Goal: Task Accomplishment & Management: Use online tool/utility

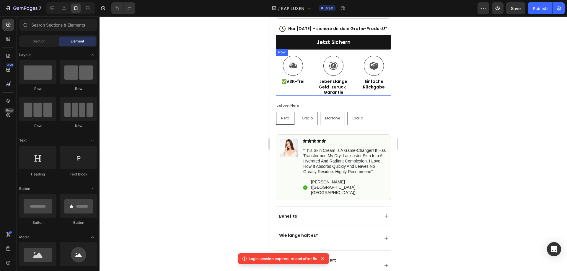
scroll to position [384, 0]
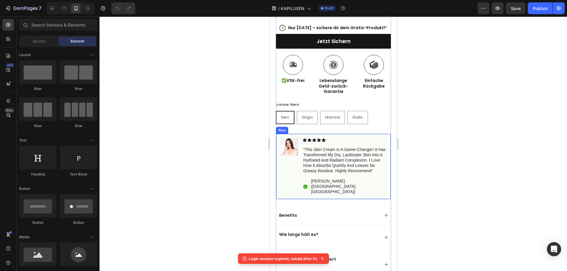
click at [291, 175] on div "Image" at bounding box center [289, 166] width 18 height 57
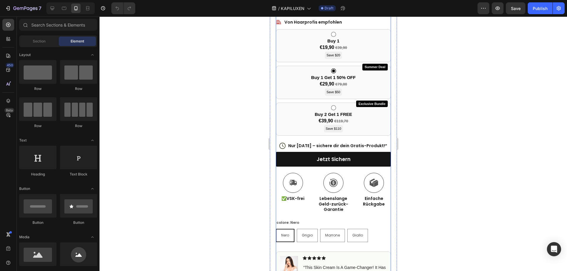
scroll to position [325, 0]
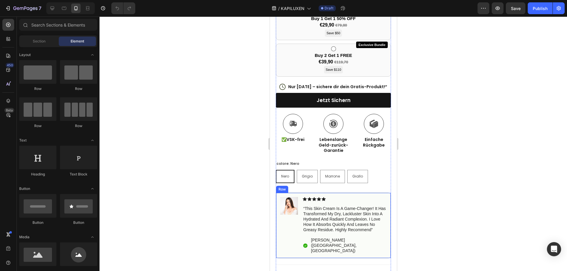
click at [288, 218] on div "Image" at bounding box center [289, 225] width 18 height 57
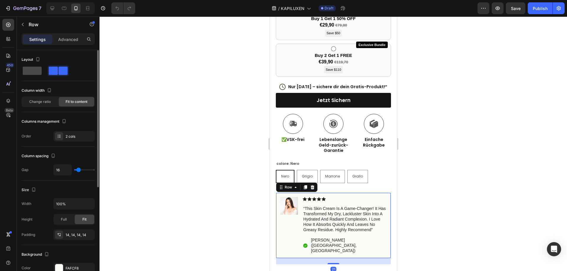
click at [35, 71] on span at bounding box center [32, 71] width 19 height 8
type input "0"
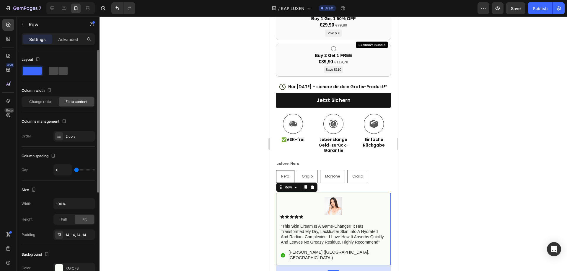
click at [58, 73] on span at bounding box center [62, 71] width 9 height 8
type input "16"
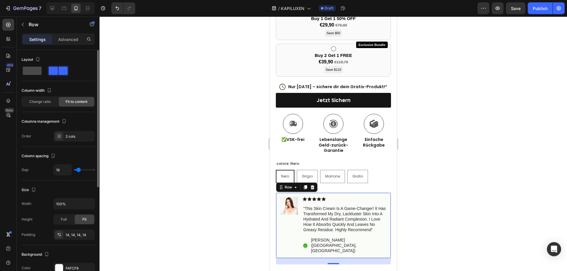
click at [31, 73] on span at bounding box center [32, 71] width 19 height 8
type input "0"
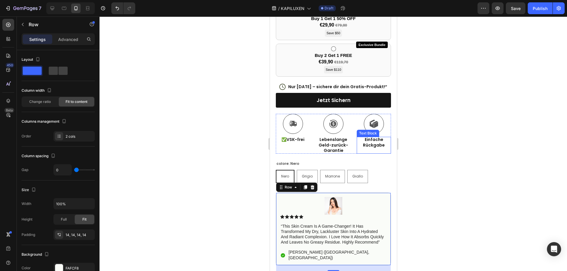
scroll to position [414, 0]
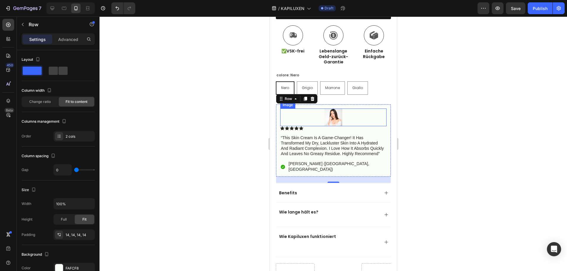
click at [324, 119] on img at bounding box center [333, 118] width 18 height 18
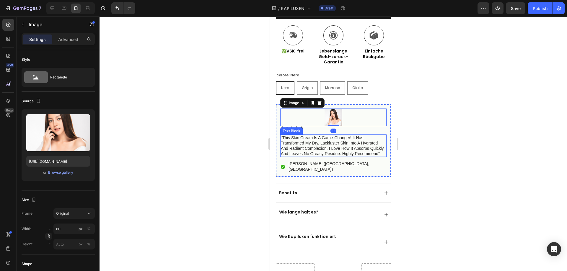
click at [320, 148] on p "“this skin cream is a game-changer! it has transformed my dry, lackluster skin …" at bounding box center [333, 146] width 105 height 22
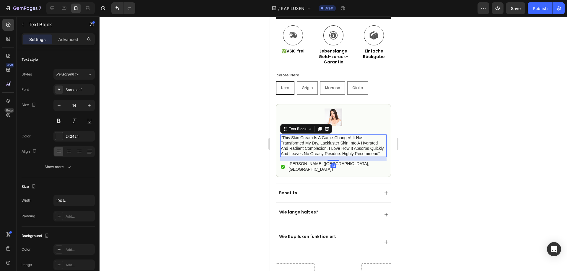
click at [317, 161] on div "14" at bounding box center [333, 159] width 106 height 4
click at [313, 166] on p "[PERSON_NAME] ([GEOGRAPHIC_DATA], [GEOGRAPHIC_DATA])" at bounding box center [336, 166] width 97 height 11
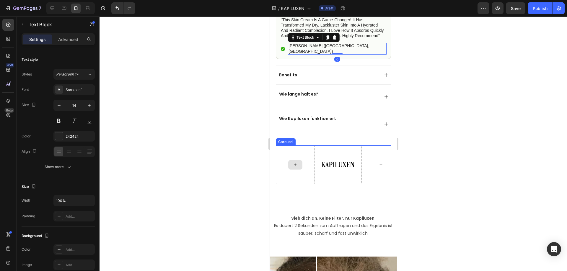
scroll to position [591, 0]
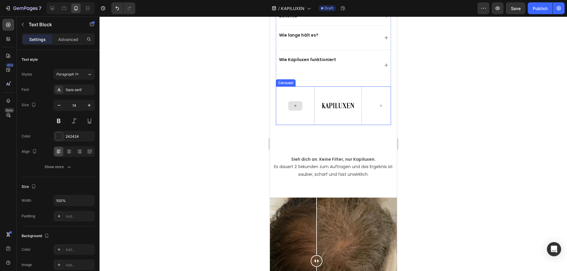
click at [311, 117] on div at bounding box center [295, 106] width 39 height 39
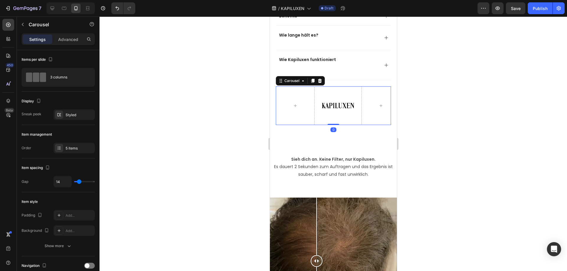
click at [323, 80] on div "Carousel" at bounding box center [300, 80] width 49 height 9
click at [321, 79] on icon at bounding box center [320, 81] width 4 height 4
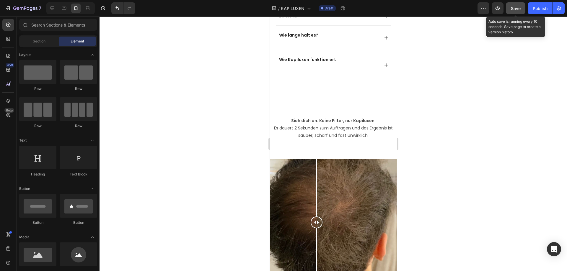
click at [515, 11] on span "Save" at bounding box center [516, 8] width 10 height 5
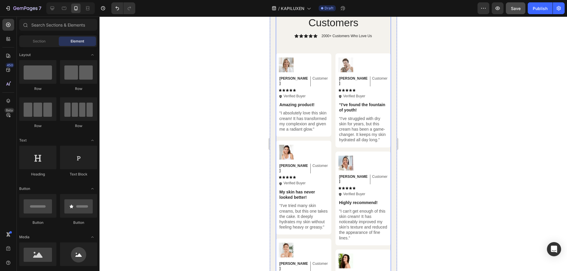
scroll to position [1595, 0]
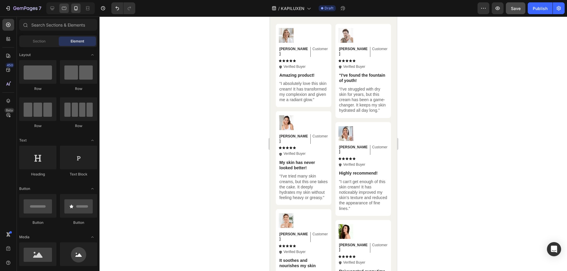
click at [63, 11] on icon at bounding box center [64, 8] width 6 height 6
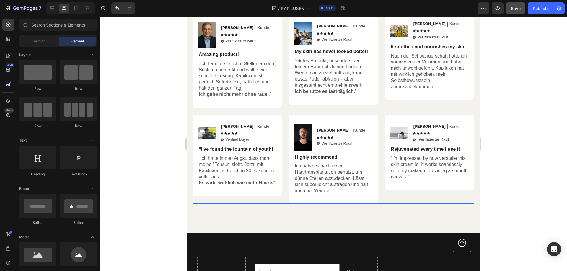
scroll to position [1649, 0]
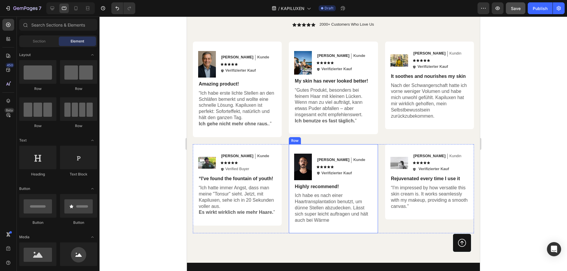
click at [352, 144] on div "Image Lukas Text Block Kunde Text Block Row Icon Icon Icon Icon Icon Icon List …" at bounding box center [333, 189] width 89 height 90
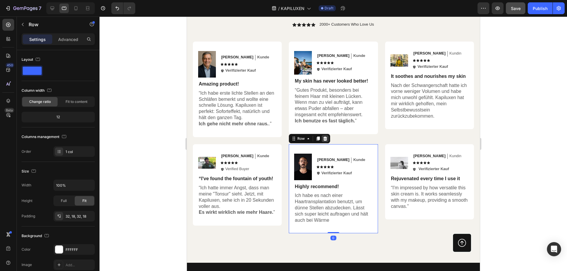
click at [323, 136] on icon at bounding box center [325, 138] width 4 height 4
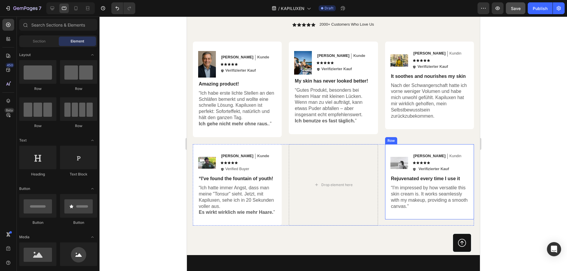
click at [403, 144] on div "Image [PERSON_NAME] Text Block Kundin Text Block Row Icon Icon Icon Icon Icon I…" at bounding box center [429, 182] width 89 height 76
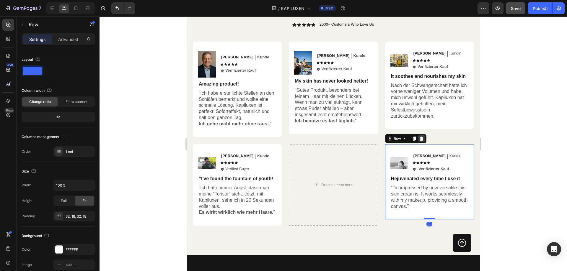
click at [419, 136] on icon at bounding box center [421, 138] width 5 height 5
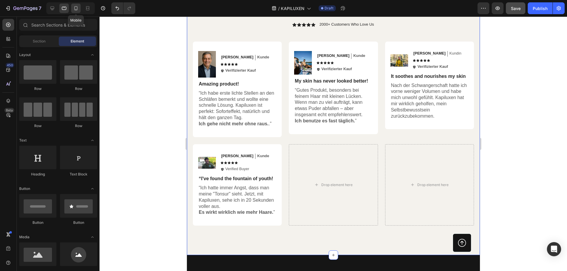
click at [71, 8] on div at bounding box center [75, 8] width 9 height 9
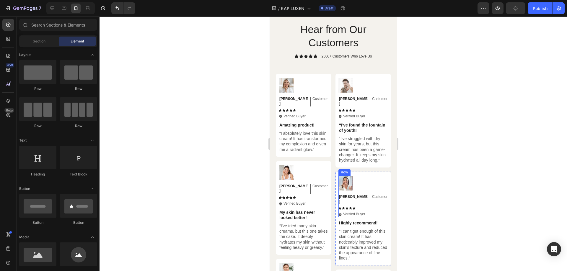
scroll to position [1413, 0]
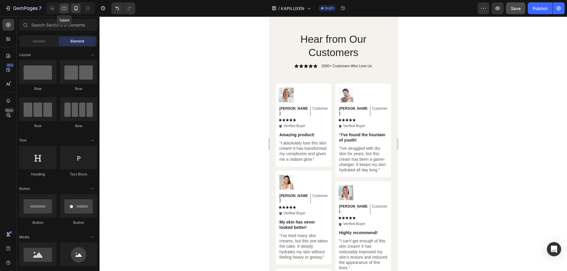
click at [65, 10] on icon at bounding box center [64, 8] width 4 height 3
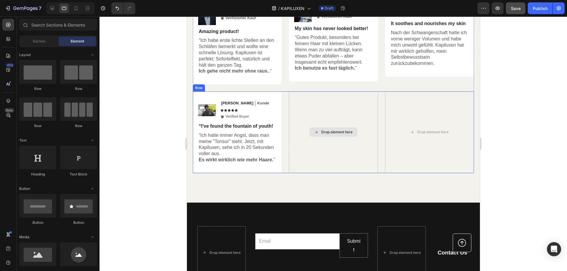
scroll to position [1496, 0]
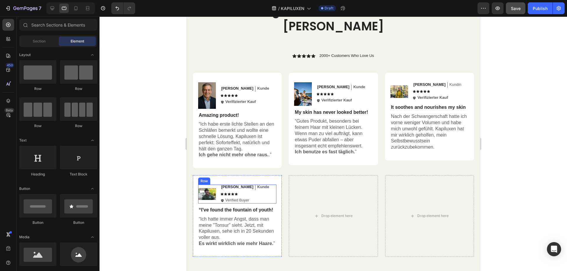
click at [260, 185] on div "Image Michael Text Block Kunde Text Block Row Icon Icon Icon Icon Icon Icon Lis…" at bounding box center [237, 194] width 78 height 19
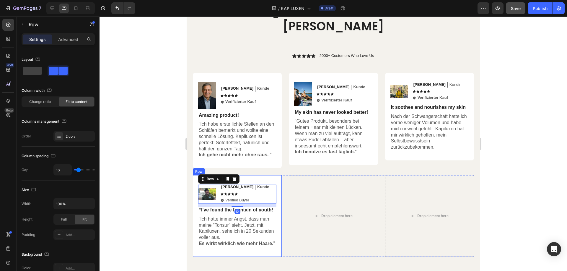
click at [270, 175] on div "Image Michael Text Block Kunde Text Block Row Icon Icon Icon Icon Icon Icon Lis…" at bounding box center [237, 216] width 89 height 82
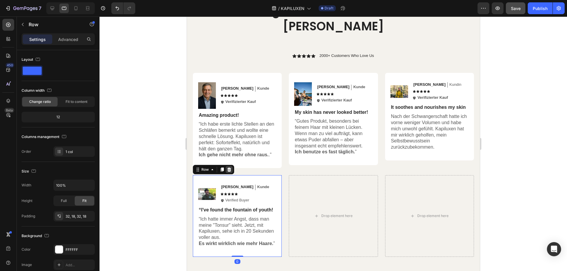
click at [229, 168] on icon at bounding box center [229, 170] width 4 height 4
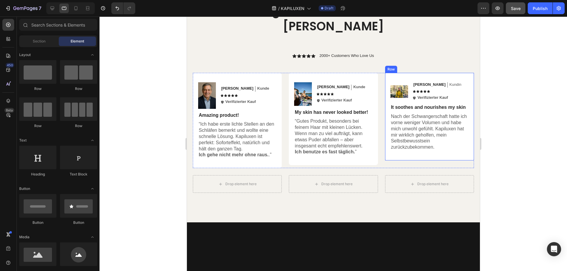
click at [385, 141] on div "Image [PERSON_NAME] Text Block Kundin Text Block Row Icon Icon Icon Icon Icon I…" at bounding box center [429, 117] width 89 height 88
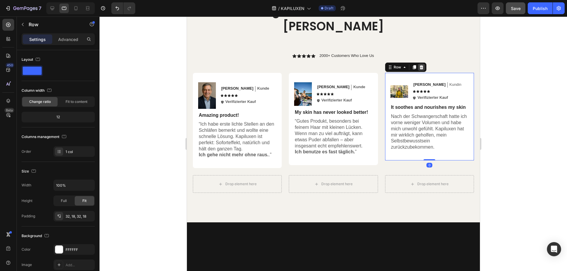
click at [419, 65] on icon at bounding box center [421, 67] width 4 height 4
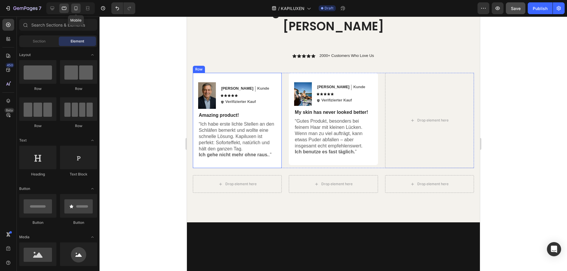
click at [79, 6] on div at bounding box center [75, 8] width 9 height 9
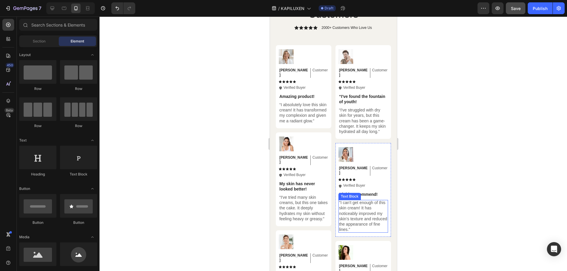
scroll to position [1452, 0]
click at [62, 9] on icon at bounding box center [64, 8] width 4 height 3
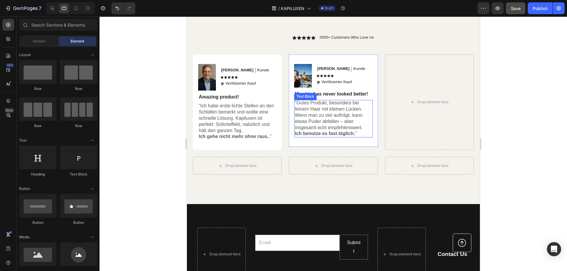
scroll to position [1485, 0]
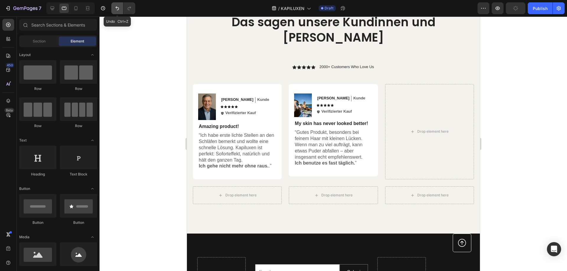
click at [113, 9] on button "Undo/Redo" at bounding box center [117, 8] width 12 height 12
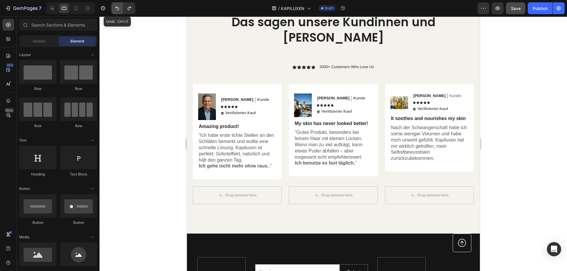
click at [115, 9] on icon "Undo/Redo" at bounding box center [117, 8] width 6 height 6
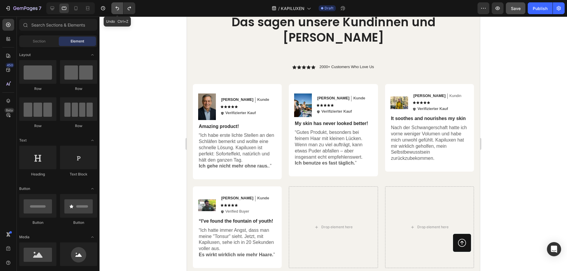
click at [115, 9] on icon "Undo/Redo" at bounding box center [117, 8] width 6 height 6
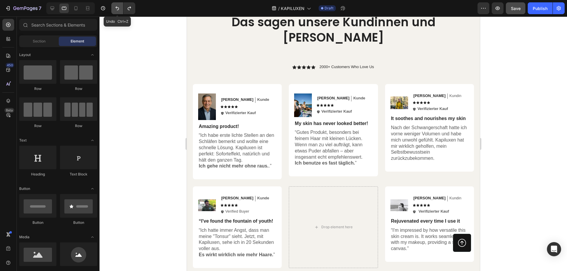
click at [115, 9] on icon "Undo/Redo" at bounding box center [117, 8] width 6 height 6
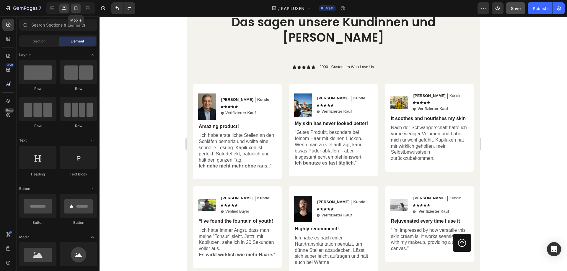
click at [77, 9] on icon at bounding box center [76, 8] width 6 height 6
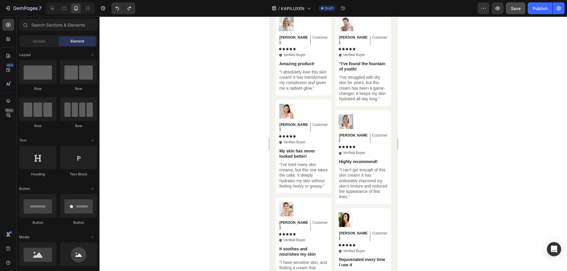
scroll to position [1440, 0]
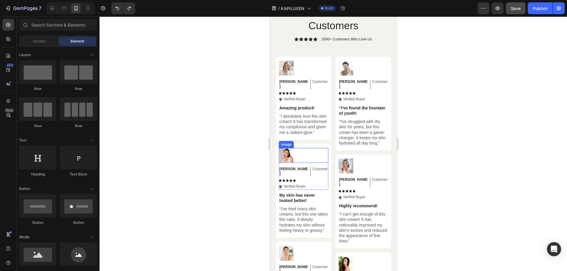
click at [307, 155] on div at bounding box center [304, 155] width 50 height 15
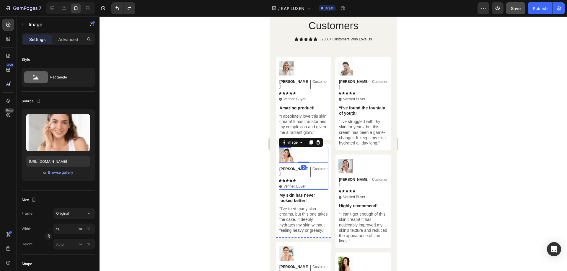
click at [319, 157] on div "Image 0 Sarah Text Block Customer Text Block Row Icon Icon Icon Icon Icon Icon …" at bounding box center [304, 169] width 50 height 42
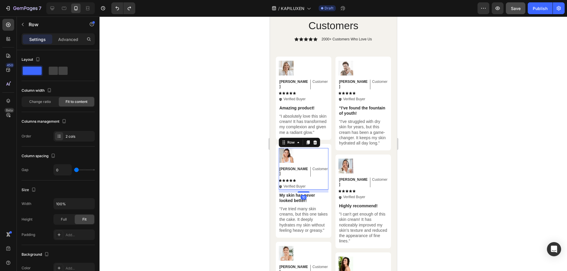
click at [320, 198] on p "My skin has never looked better!" at bounding box center [303, 198] width 48 height 11
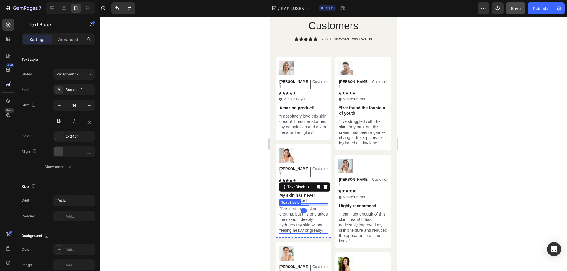
click at [322, 207] on p "“I've tried many skin creams, but this one takes the cake. It deeply hydrates m…" at bounding box center [303, 219] width 48 height 27
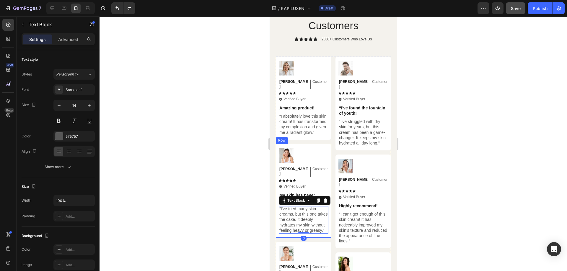
click at [328, 148] on div "Image Sarah Text Block Customer Text Block Row Icon Icon Icon Icon Icon Icon Li…" at bounding box center [304, 191] width 56 height 94
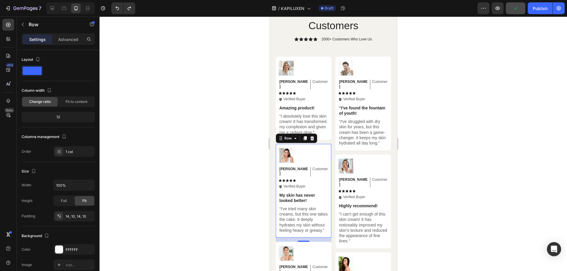
click at [317, 137] on div "Row" at bounding box center [296, 138] width 41 height 9
click at [314, 138] on div at bounding box center [311, 138] width 7 height 7
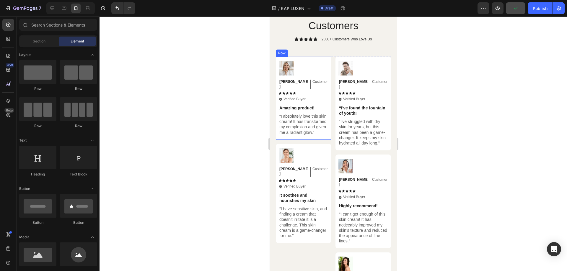
click at [327, 137] on div "Image Emily Text Block Customer Text Block Row Icon Icon Icon Icon Icon Icon Li…" at bounding box center [304, 98] width 56 height 83
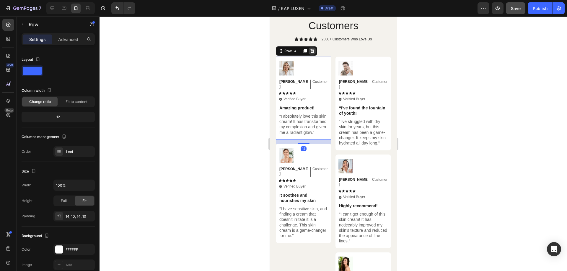
click at [312, 52] on icon at bounding box center [312, 51] width 5 height 5
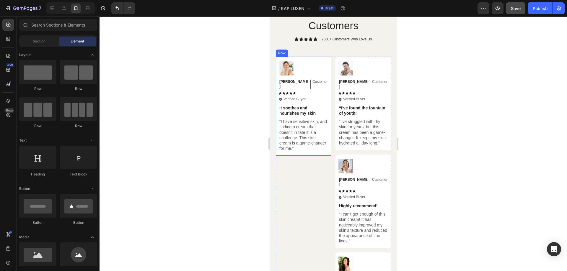
click at [326, 58] on div "Image [PERSON_NAME] Text Block Customer Text Block Row Icon Icon Icon Icon Icon…" at bounding box center [304, 106] width 56 height 99
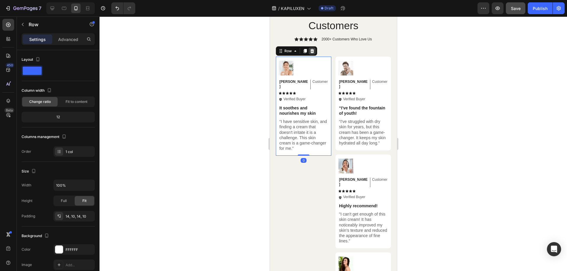
click at [313, 49] on icon at bounding box center [312, 51] width 5 height 5
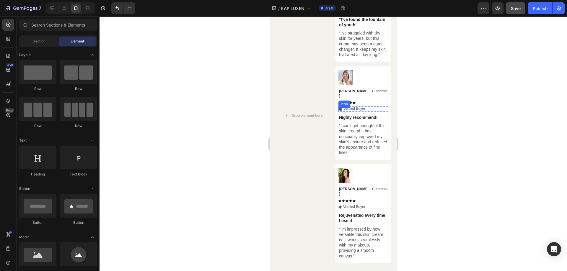
scroll to position [1470, 0]
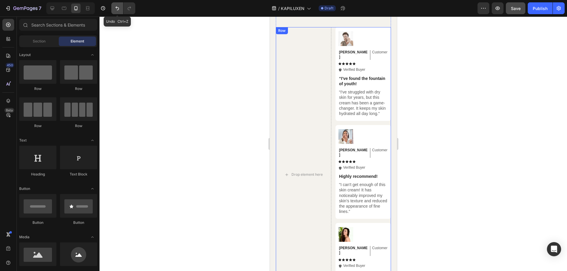
click at [119, 7] on icon "Undo/Redo" at bounding box center [117, 8] width 6 height 6
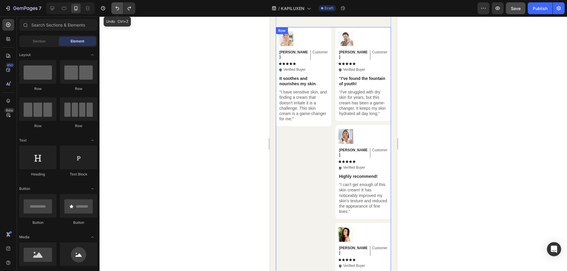
click at [119, 7] on icon "Undo/Redo" at bounding box center [117, 8] width 6 height 6
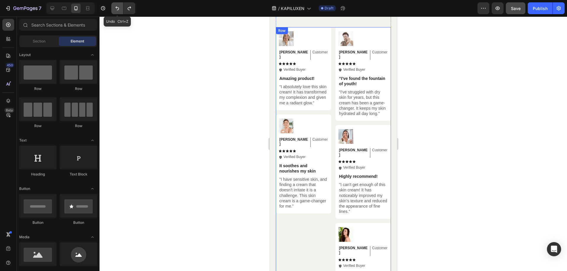
click at [119, 7] on icon "Undo/Redo" at bounding box center [117, 8] width 6 height 6
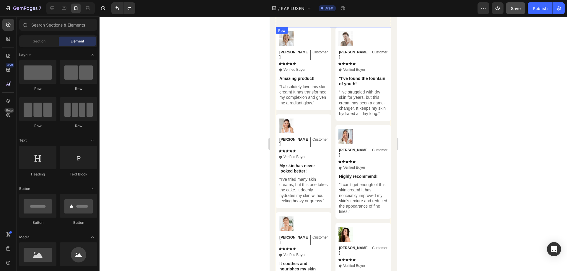
drag, startPoint x: 127, startPoint y: 15, endPoint x: 129, endPoint y: 23, distance: 8.3
drag, startPoint x: 129, startPoint y: 23, endPoint x: 467, endPoint y: 91, distance: 344.3
click at [468, 92] on div at bounding box center [334, 144] width 468 height 255
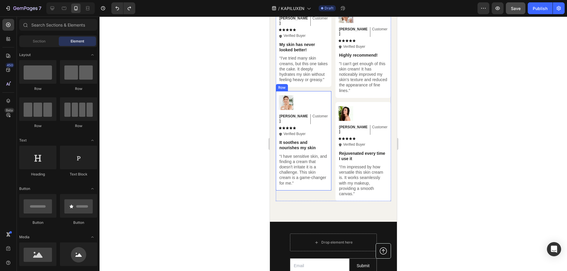
scroll to position [1566, 0]
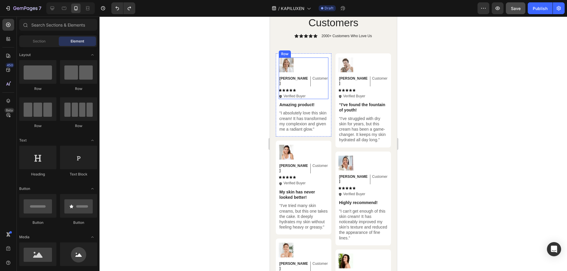
click at [321, 63] on div "Image Emily Text Block Customer Text Block Row Icon Icon Icon Icon Icon Icon Li…" at bounding box center [304, 79] width 50 height 42
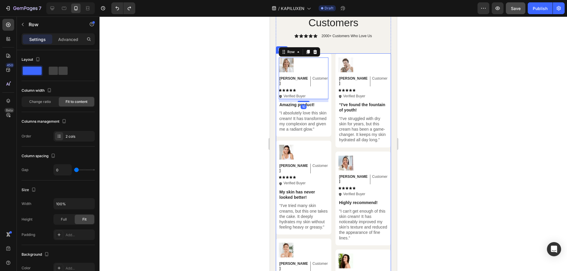
click at [331, 56] on div "Image Michael Text Block Customer Text Block Row Icon Icon Icon Icon Icon Icon …" at bounding box center [333, 201] width 115 height 296
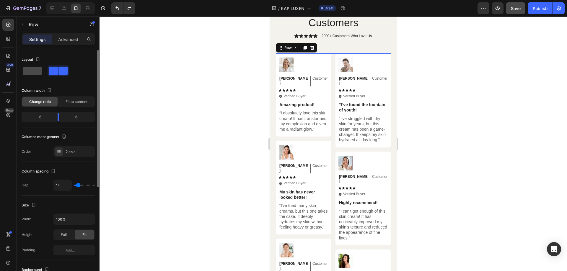
click at [27, 71] on span at bounding box center [32, 71] width 19 height 8
type input "0"
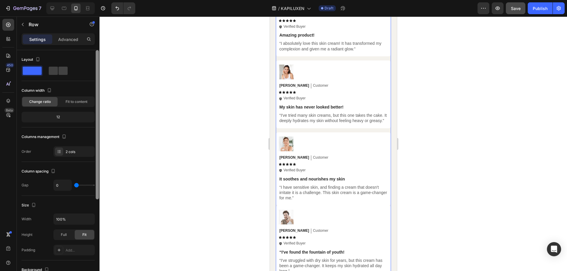
scroll to position [1506, 0]
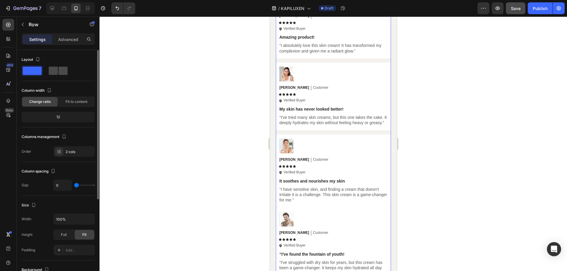
click at [58, 70] on span at bounding box center [62, 71] width 9 height 8
type input "14"
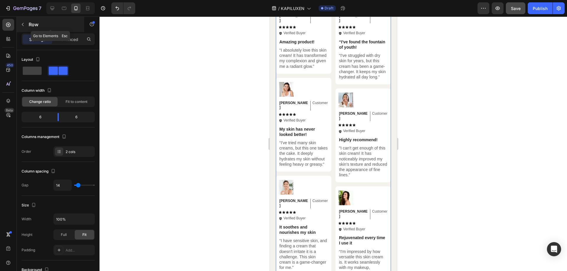
click at [39, 25] on p "Row" at bounding box center [54, 24] width 50 height 7
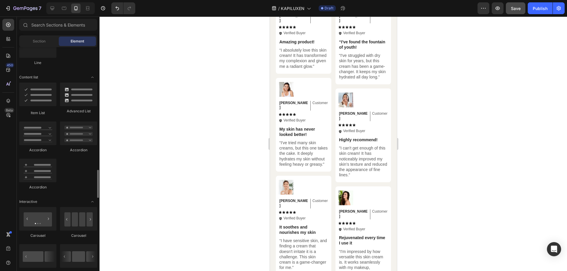
scroll to position [502, 0]
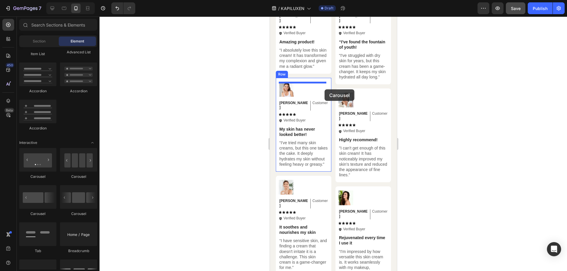
drag, startPoint x: 361, startPoint y: 173, endPoint x: 324, endPoint y: 90, distance: 91.3
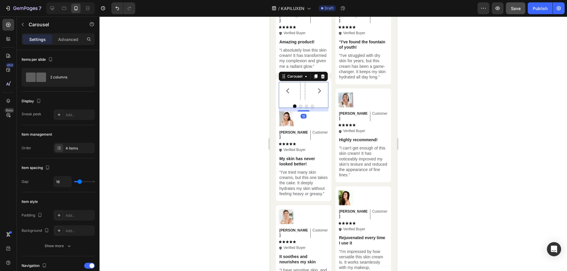
click at [317, 93] on icon "Carousel Next Arrow" at bounding box center [318, 90] width 7 height 7
click at [317, 91] on icon "Carousel Next Arrow" at bounding box center [318, 90] width 7 height 7
click at [322, 75] on icon at bounding box center [323, 76] width 4 height 4
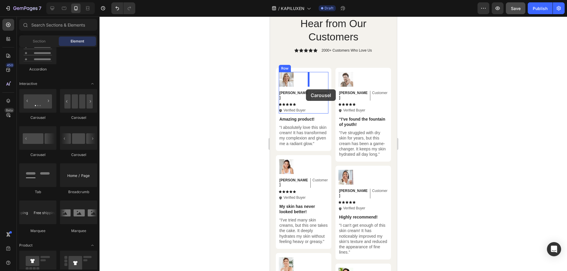
scroll to position [1418, 0]
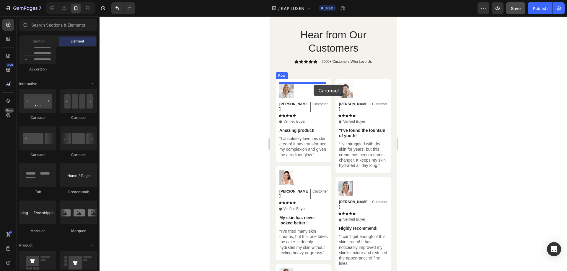
drag, startPoint x: 351, startPoint y: 162, endPoint x: 314, endPoint y: 84, distance: 85.9
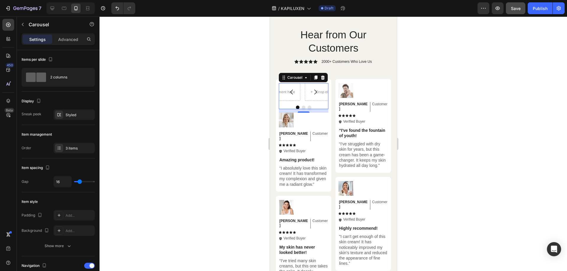
click at [314, 92] on icon "Carousel Next Arrow" at bounding box center [315, 92] width 7 height 7
click at [322, 75] on div at bounding box center [322, 77] width 7 height 7
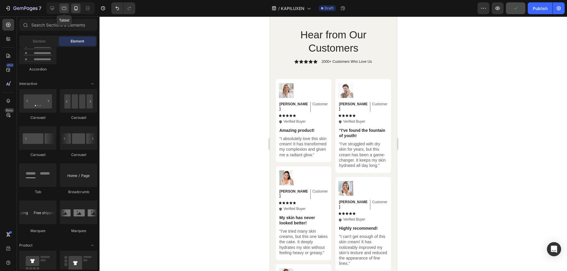
click at [64, 9] on icon at bounding box center [64, 8] width 6 height 6
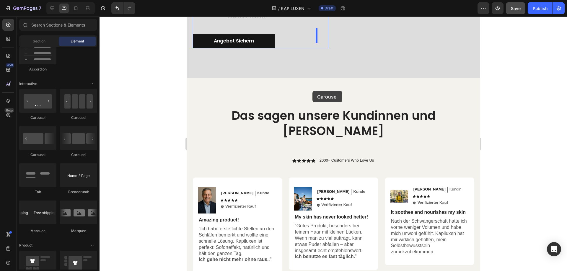
scroll to position [1320, 0]
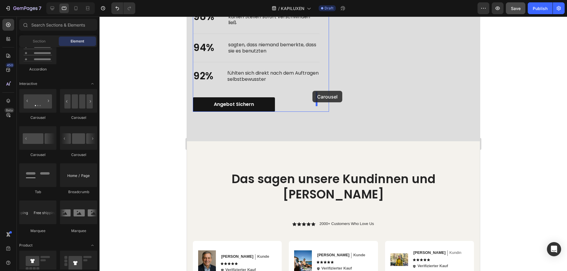
drag, startPoint x: 283, startPoint y: 122, endPoint x: 273, endPoint y: 150, distance: 29.3
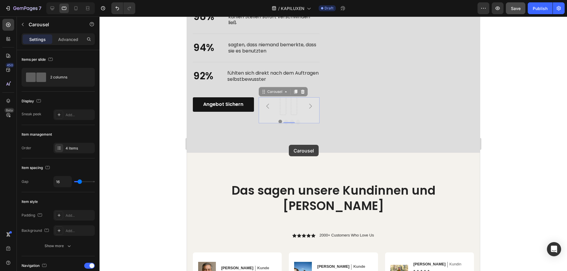
click at [288, 145] on div "Nourish, hydrate, and soften with our skin cream. Heading Bewiesen durch echte …" at bounding box center [333, 38] width 293 height 229
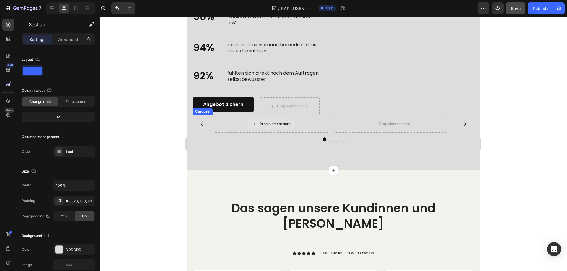
click at [288, 122] on div "Drop element here" at bounding box center [274, 124] width 31 height 5
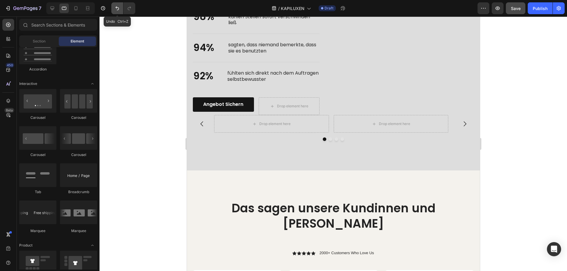
click at [117, 5] on icon "Undo/Redo" at bounding box center [117, 8] width 6 height 6
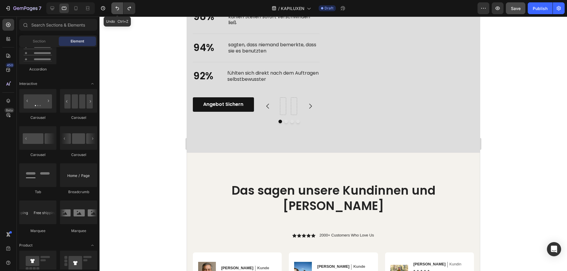
click at [117, 5] on icon "Undo/Redo" at bounding box center [117, 8] width 6 height 6
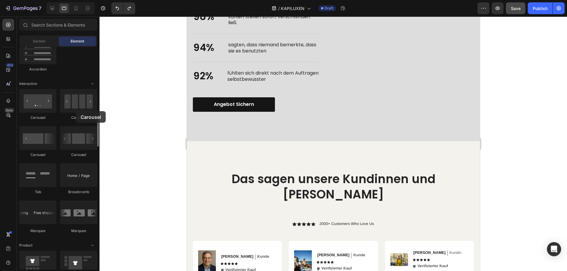
drag, startPoint x: 78, startPoint y: 110, endPoint x: 79, endPoint y: 117, distance: 7.5
click at [76, 114] on div "Carousel" at bounding box center [78, 104] width 37 height 31
click at [78, 111] on div at bounding box center [78, 101] width 37 height 24
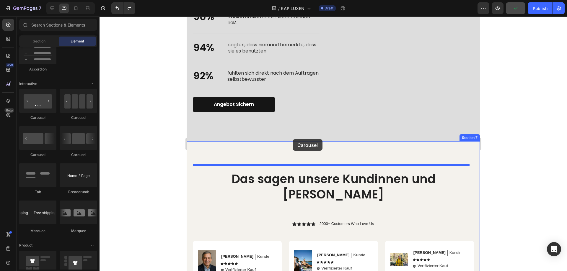
drag, startPoint x: 260, startPoint y: 161, endPoint x: 292, endPoint y: 139, distance: 39.2
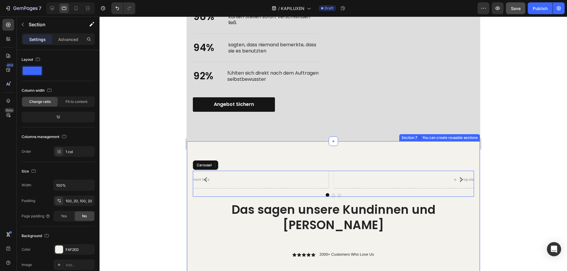
scroll to position [1350, 0]
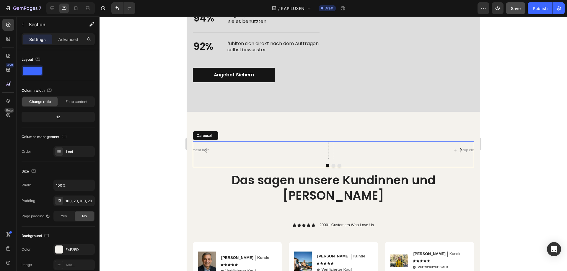
click at [457, 147] on icon "Carousel Next Arrow" at bounding box center [460, 150] width 7 height 7
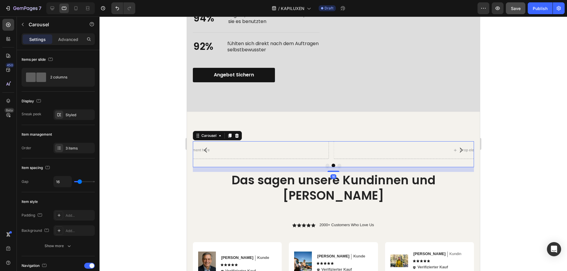
click at [457, 147] on icon "Carousel Next Arrow" at bounding box center [460, 150] width 7 height 7
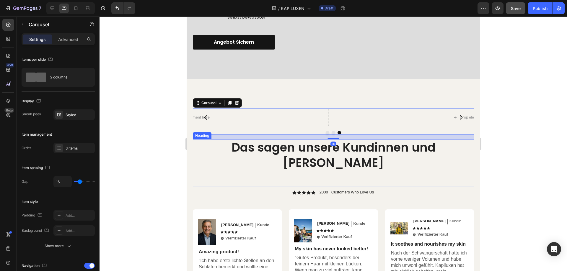
scroll to position [1409, 0]
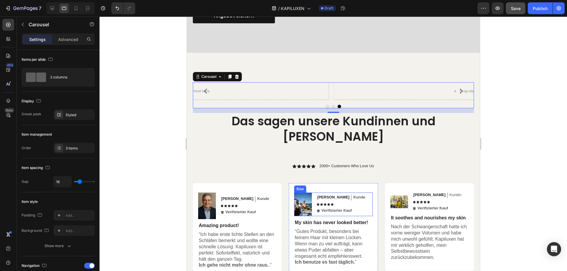
click at [351, 193] on div "Image Paul Text Block Kunde Text Block Row Icon Icon Icon Icon Icon Icon List I…" at bounding box center [333, 205] width 78 height 24
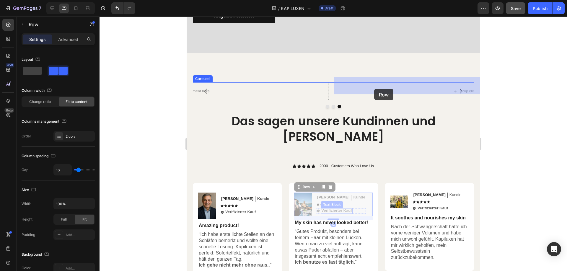
drag, startPoint x: 356, startPoint y: 187, endPoint x: 374, endPoint y: 89, distance: 99.4
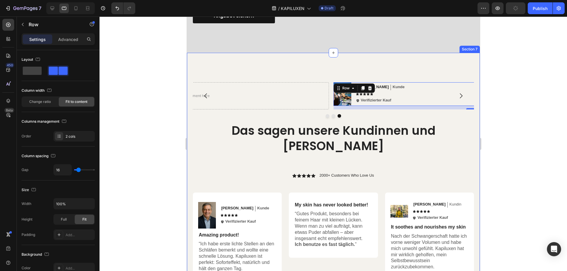
click at [447, 67] on div "Drop element here Drop element here Image Paul Text Block Kunde Text Block Row …" at bounding box center [333, 234] width 293 height 362
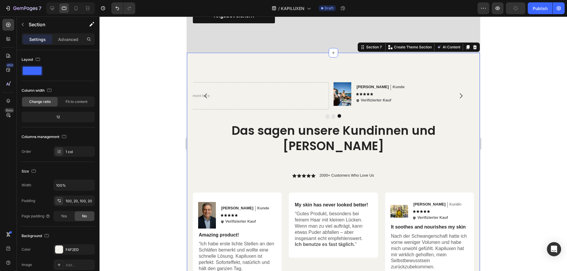
click at [512, 92] on div at bounding box center [334, 144] width 468 height 255
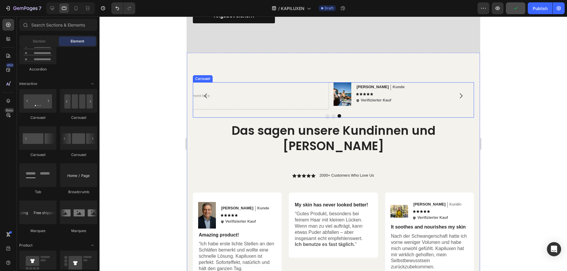
click at [457, 92] on icon "Carousel Next Arrow" at bounding box center [460, 95] width 7 height 7
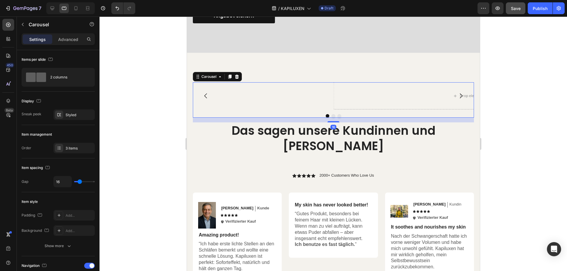
click at [207, 92] on icon "Carousel Back Arrow" at bounding box center [205, 95] width 7 height 7
click at [428, 88] on div "Image Paul Text Block Kunde Text Block Row Icon Icon Icon Icon Icon Icon List I…" at bounding box center [471, 94] width 277 height 24
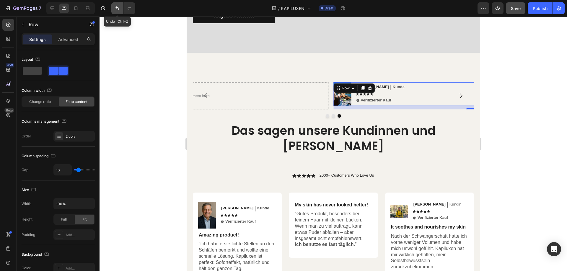
click at [118, 7] on icon "Undo/Redo" at bounding box center [117, 8] width 6 height 6
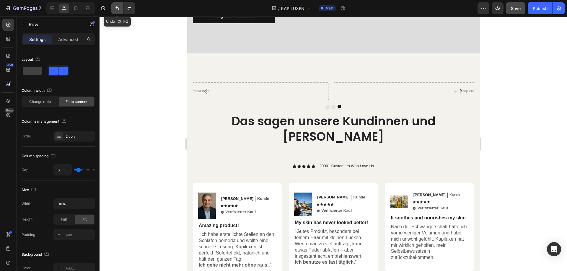
click at [118, 7] on icon "Undo/Redo" at bounding box center [117, 8] width 6 height 6
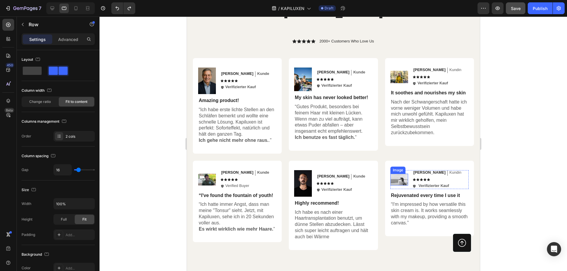
scroll to position [1556, 0]
